Goal: Check status: Check status

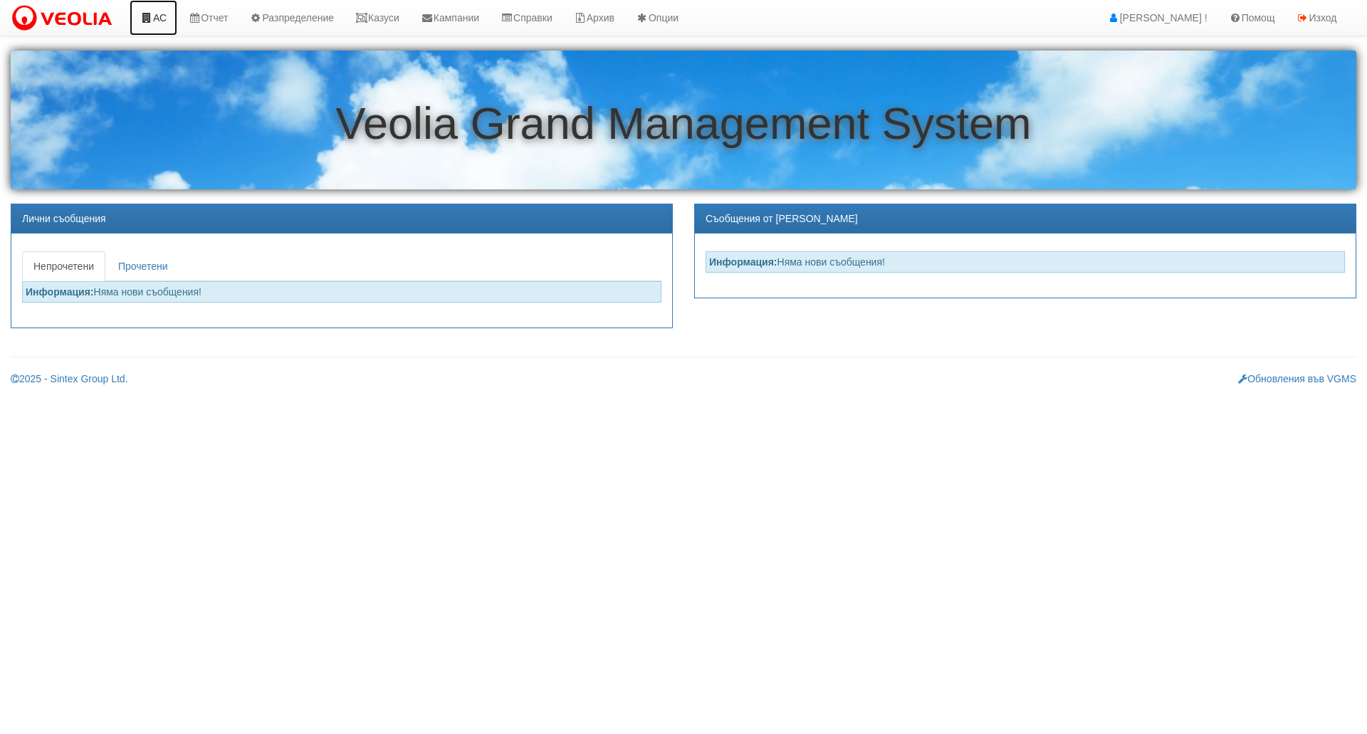
click at [163, 16] on link "АС" at bounding box center [154, 18] width 48 height 36
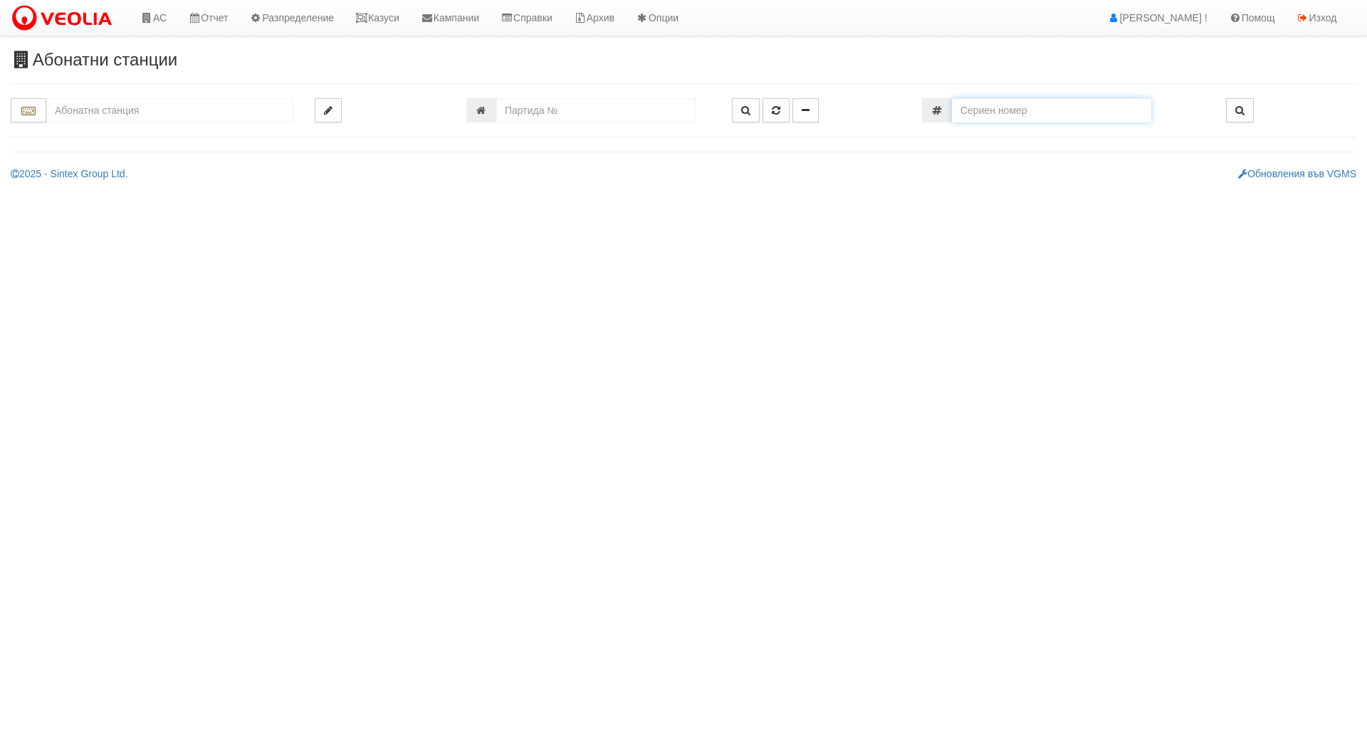
click at [1069, 113] on input "number" at bounding box center [1051, 110] width 199 height 24
paste input "70929131"
type input "70929131"
type input "025/2В - "[PERSON_NAME] [GEOGRAPHIC_DATA] " ЕАД"
type input "25949"
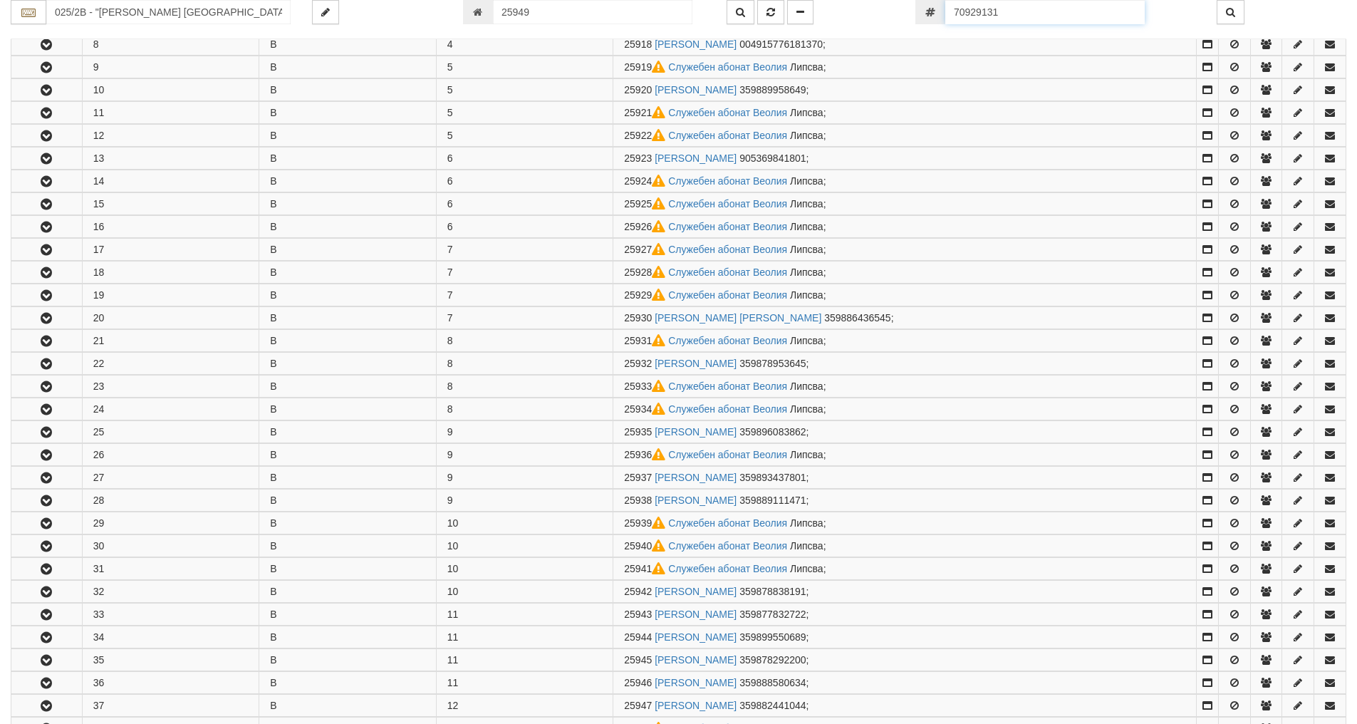
scroll to position [1034, 0]
